Goal: Find specific page/section: Find specific page/section

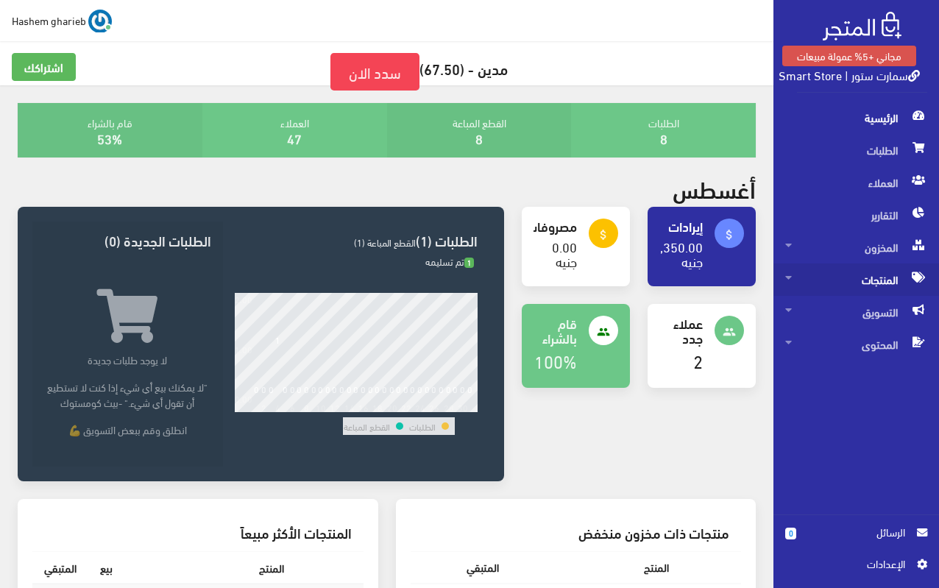
click at [871, 277] on span "المنتجات" at bounding box center [856, 279] width 142 height 32
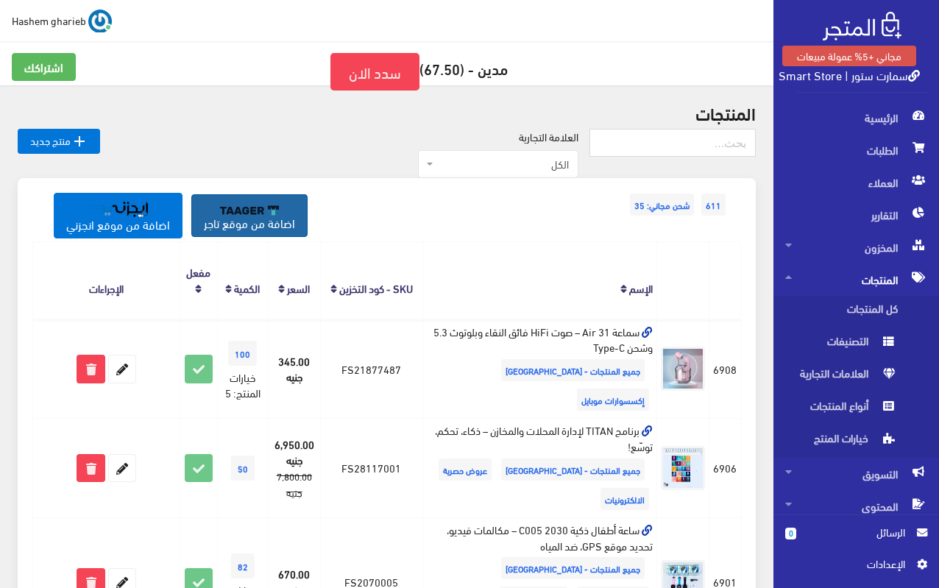
click at [271, 211] on img at bounding box center [249, 210] width 59 height 10
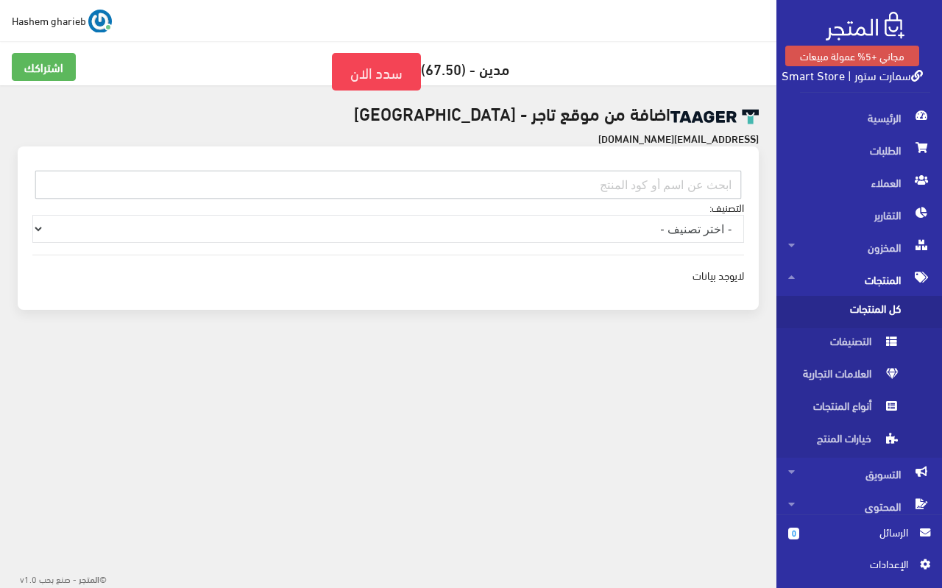
click at [645, 185] on input "text" at bounding box center [388, 185] width 706 height 28
paste input "050401ROLL99"
type input "050401ROLL99"
click at [623, 185] on input "050401ROLL99" at bounding box center [388, 185] width 706 height 28
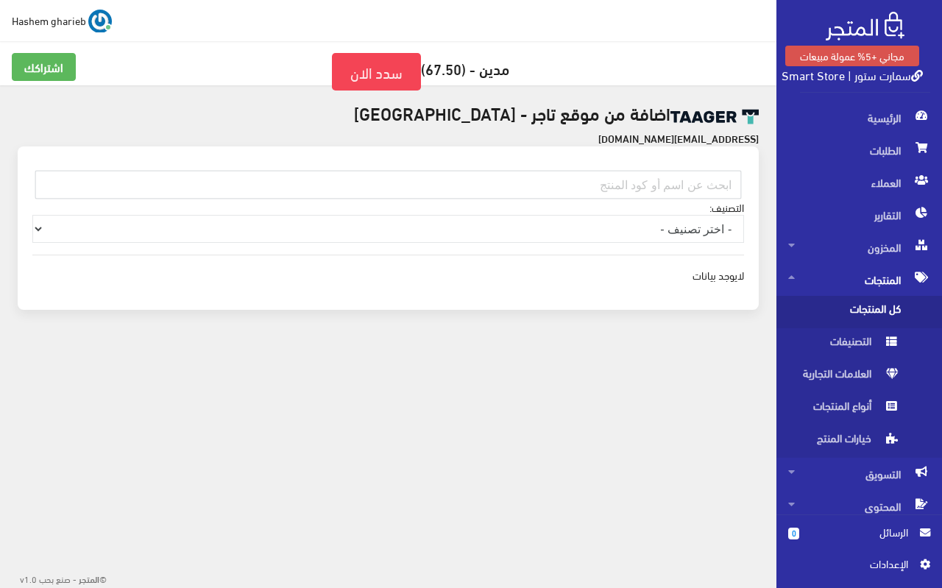
click at [832, 306] on span "كل المنتجات" at bounding box center [844, 312] width 112 height 32
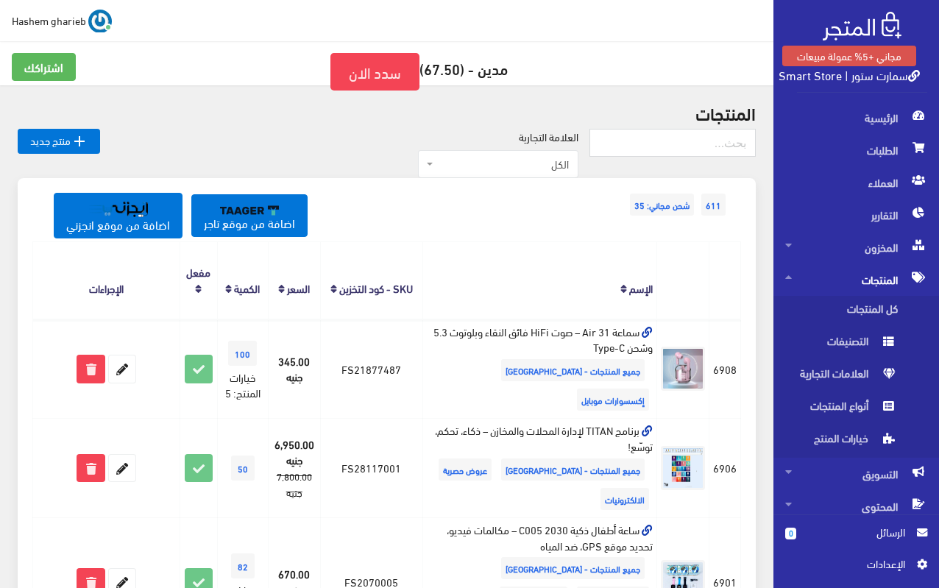
scroll to position [442, 0]
